Goal: Task Accomplishment & Management: Use online tool/utility

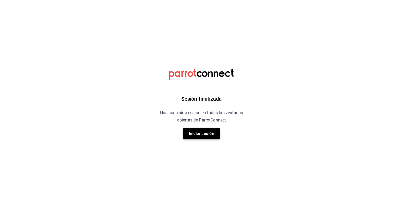
click at [201, 134] on button "Iniciar sesión" at bounding box center [201, 133] width 37 height 11
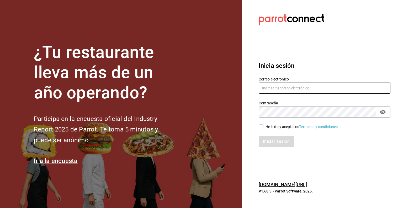
click at [304, 91] on input "text" at bounding box center [325, 87] width 132 height 11
type input "[EMAIL_ADDRESS][DOMAIN_NAME]"
click at [268, 127] on div "He leído y acepto los Términos y condiciones." at bounding box center [303, 127] width 74 height 6
click at [264, 127] on input "He leído y acepto los Términos y condiciones." at bounding box center [261, 126] width 5 height 5
checkbox input "true"
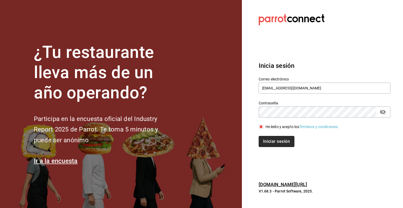
click at [270, 143] on button "Iniciar sesión" at bounding box center [277, 141] width 36 height 11
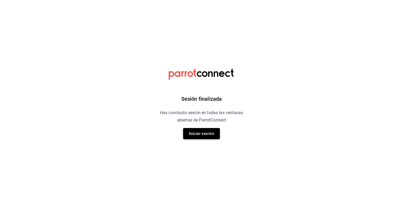
click at [188, 135] on button "Iniciar sesión" at bounding box center [201, 133] width 37 height 11
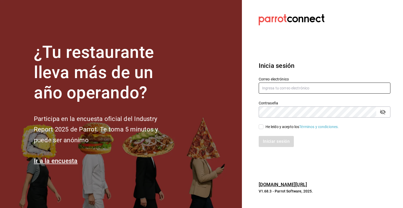
click at [283, 88] on input "text" at bounding box center [325, 87] width 132 height 11
type input "rafaed021@gmail.com"
click at [275, 127] on div "He leído y acepto los Términos y condiciones." at bounding box center [303, 127] width 74 height 6
click at [264, 127] on input "He leído y acepto los Términos y condiciones." at bounding box center [261, 126] width 5 height 5
checkbox input "true"
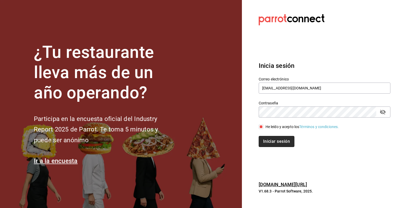
click at [272, 145] on button "Iniciar sesión" at bounding box center [277, 141] width 36 height 11
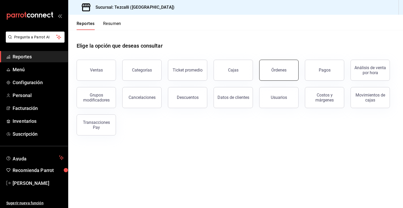
click at [267, 67] on button "Órdenes" at bounding box center [279, 70] width 39 height 21
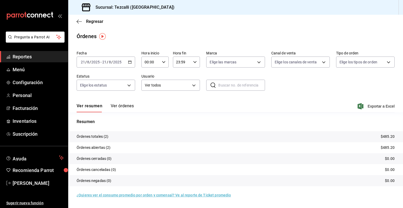
click at [194, 96] on div "Fecha [DATE] [DATE] - [DATE] [DATE] Hora inicio 00:00 Hora inicio Hora fin 23:5…" at bounding box center [236, 73] width 318 height 48
click at [123, 111] on button "Ver órdenes" at bounding box center [122, 107] width 23 height 9
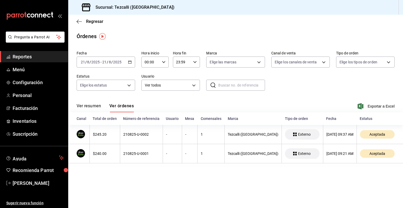
click at [89, 108] on button "Ver resumen" at bounding box center [89, 107] width 24 height 9
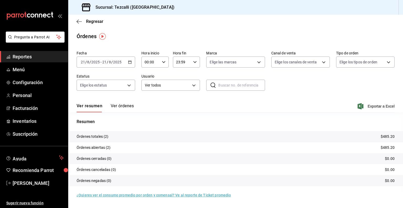
click at [120, 64] on div "[DATE] [DATE] - [DATE] [DATE]" at bounding box center [106, 61] width 59 height 11
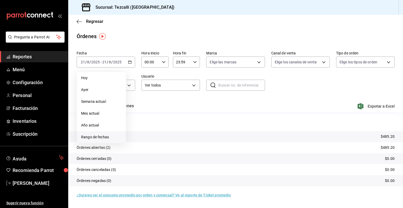
click at [105, 135] on span "Rango de fechas" at bounding box center [101, 137] width 41 height 6
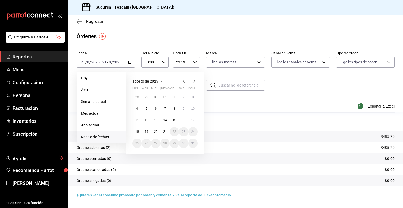
click at [157, 82] on span "agosto de 2025" at bounding box center [146, 81] width 26 height 4
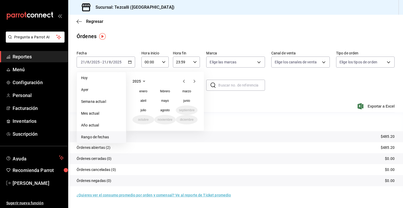
click at [144, 81] on icon "button" at bounding box center [144, 81] width 3 height 1
click at [143, 97] on button "2024" at bounding box center [144, 100] width 22 height 9
click at [165, 109] on abbr "agosto" at bounding box center [165, 110] width 9 height 4
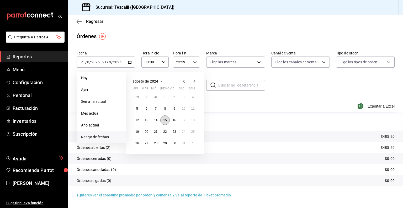
click at [165, 121] on abbr "15" at bounding box center [164, 120] width 3 height 4
click at [182, 143] on abbr "31" at bounding box center [183, 143] width 3 height 4
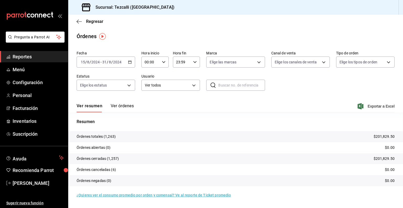
click at [102, 60] on div "[DATE] [DATE]" at bounding box center [112, 62] width 20 height 4
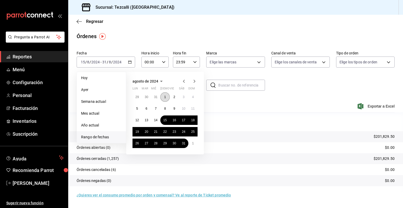
click at [166, 95] on abbr "1" at bounding box center [165, 97] width 2 height 4
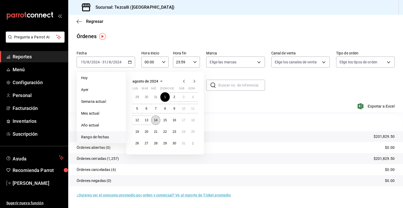
click at [157, 121] on abbr "14" at bounding box center [155, 120] width 3 height 4
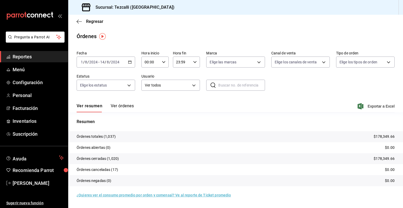
click at [112, 65] on div "[DATE] [DATE] - [DATE] [DATE]" at bounding box center [106, 61] width 59 height 11
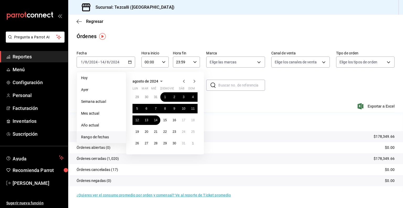
click at [206, 103] on div "[DATE] lun mar mié jue vie sáb dom 29 30 31 1 2 3 4 5 6 7 8 9 10 11 12 13 14 15…" at bounding box center [172, 111] width 92 height 87
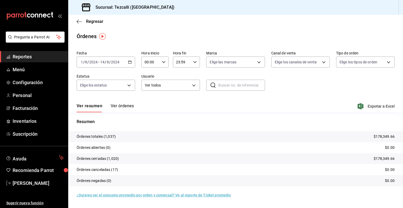
click at [220, 105] on div "Ver resumen Ver órdenes Exportar a Excel" at bounding box center [236, 104] width 318 height 15
